Goal: Task Accomplishment & Management: Use online tool/utility

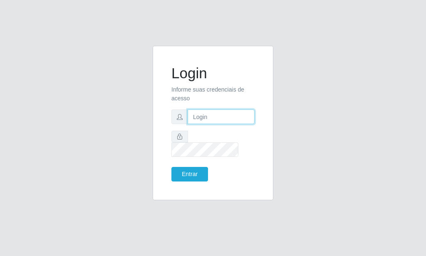
click at [199, 119] on input "text" at bounding box center [221, 117] width 67 height 15
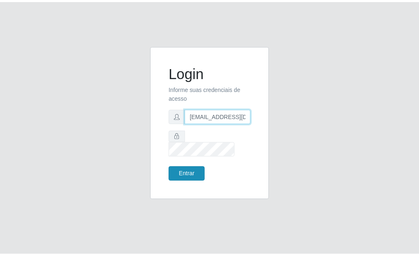
scroll to position [0, 1]
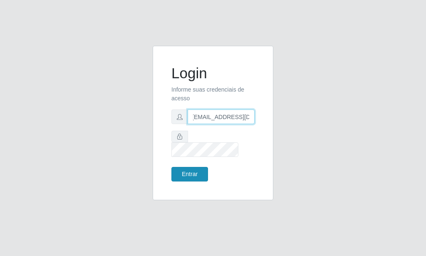
type input "[EMAIL_ADDRESS][DOMAIN_NAME]"
click at [183, 170] on button "Entrar" at bounding box center [190, 174] width 37 height 15
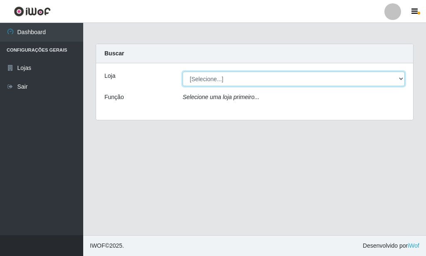
click at [258, 82] on select "[Selecione...] Rede Potiguar 6 - Extremoz" at bounding box center [294, 79] width 222 height 15
select select "80"
click option "Rede Potiguar 6 - Extremoz" at bounding box center [0, 0] width 0 height 0
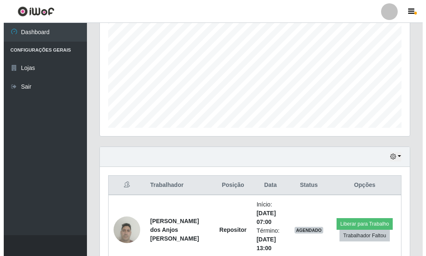
scroll to position [288, 0]
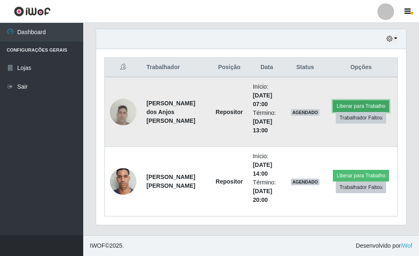
click at [361, 107] on button "Liberar para Trabalho" at bounding box center [361, 106] width 56 height 12
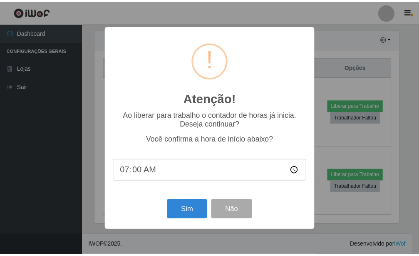
scroll to position [416273, 416136]
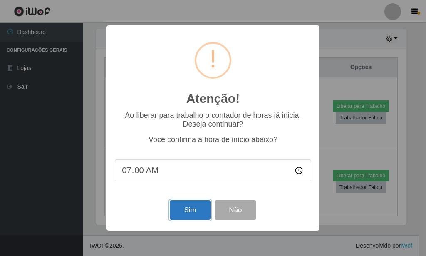
click at [202, 205] on button "Sim" at bounding box center [190, 210] width 40 height 20
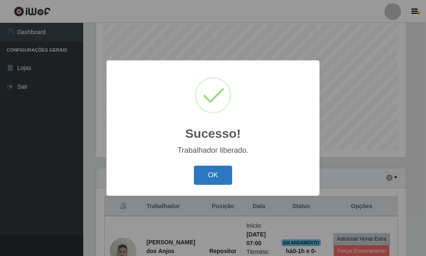
click at [224, 167] on button "OK" at bounding box center [213, 176] width 39 height 20
